Goal: Check status: Check status

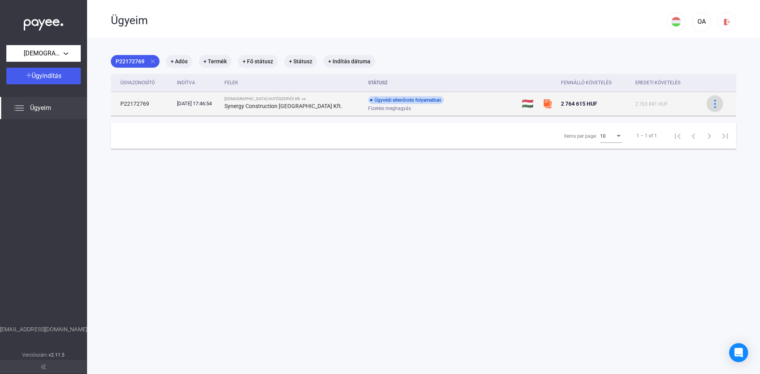
click at [711, 103] on img at bounding box center [715, 104] width 8 height 8
click at [382, 101] on div at bounding box center [380, 187] width 760 height 374
click at [277, 104] on strong "Synergy Construction Hungary Kft." at bounding box center [283, 106] width 118 height 6
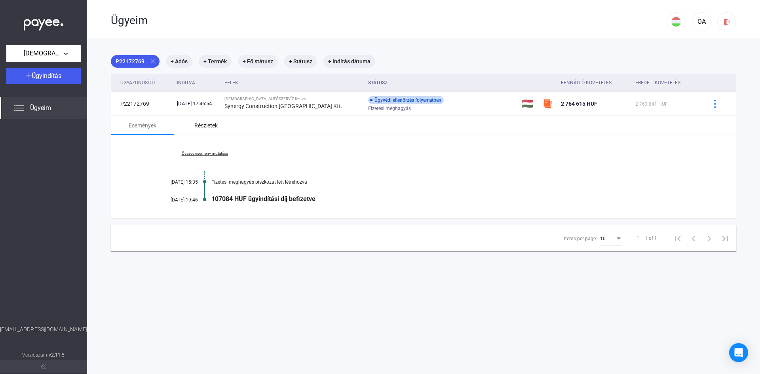
click at [201, 127] on div "Részletek" at bounding box center [205, 125] width 23 height 9
